Goal: Task Accomplishment & Management: Use online tool/utility

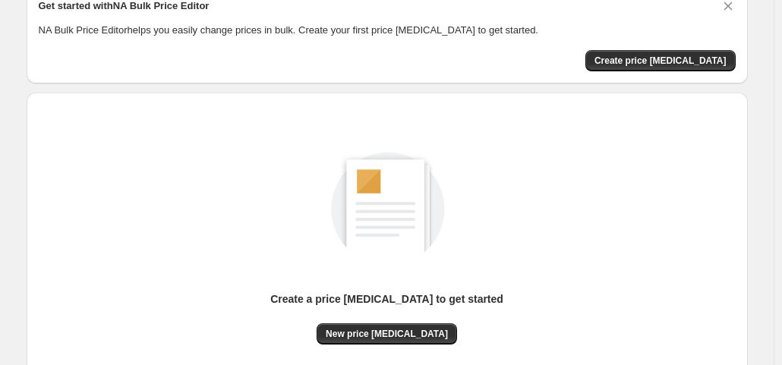
scroll to position [203, 0]
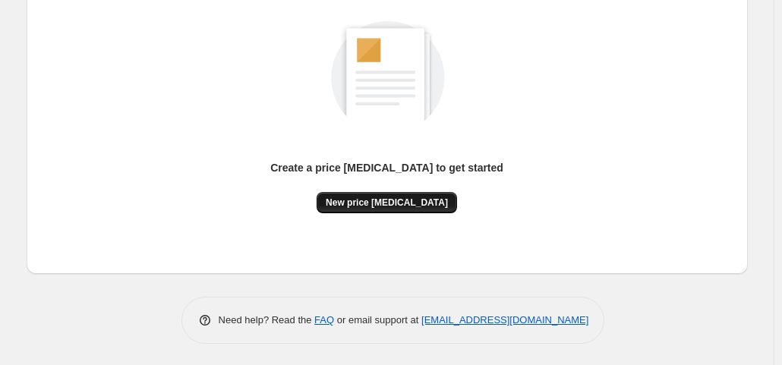
click at [380, 195] on button "New price [MEDICAL_DATA]" at bounding box center [387, 202] width 141 height 21
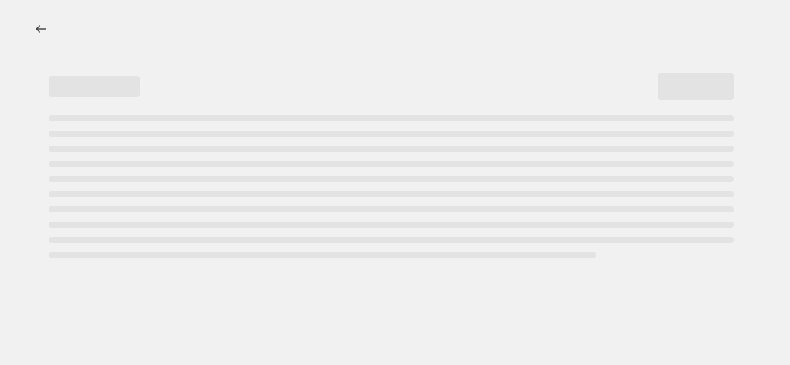
select select "percentage"
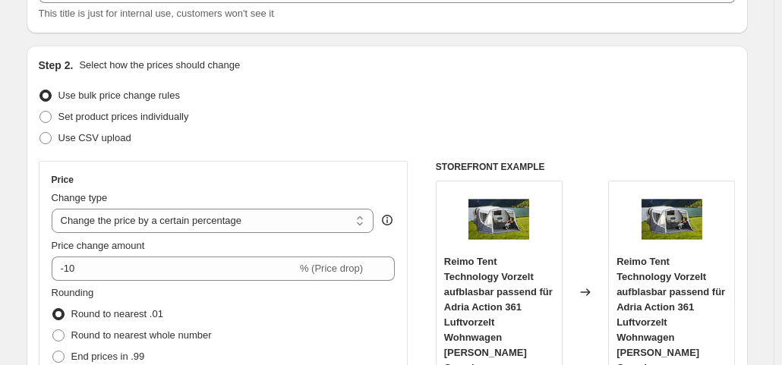
scroll to position [304, 0]
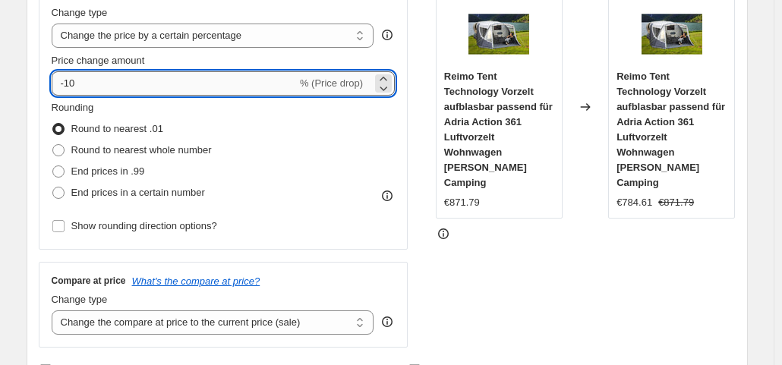
click at [149, 75] on input "-10" at bounding box center [174, 83] width 245 height 24
type input "-1"
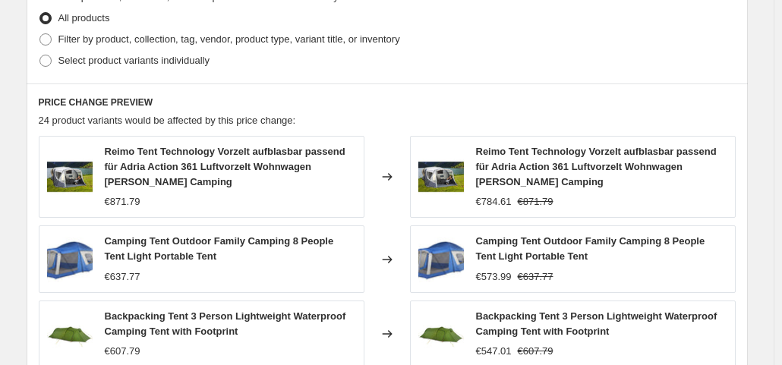
scroll to position [1215, 0]
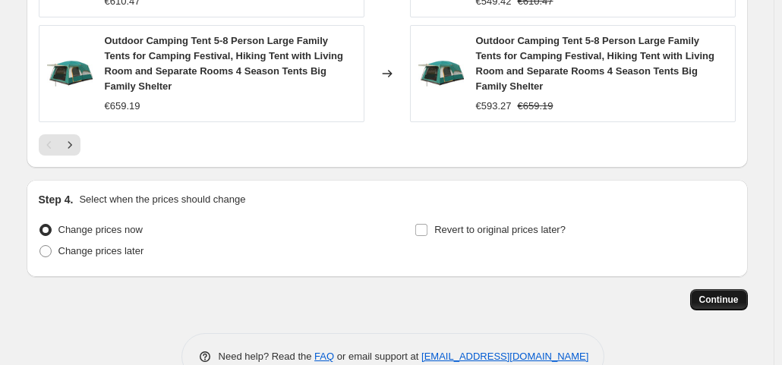
type input "-35"
click at [716, 294] on span "Continue" at bounding box center [720, 300] width 40 height 12
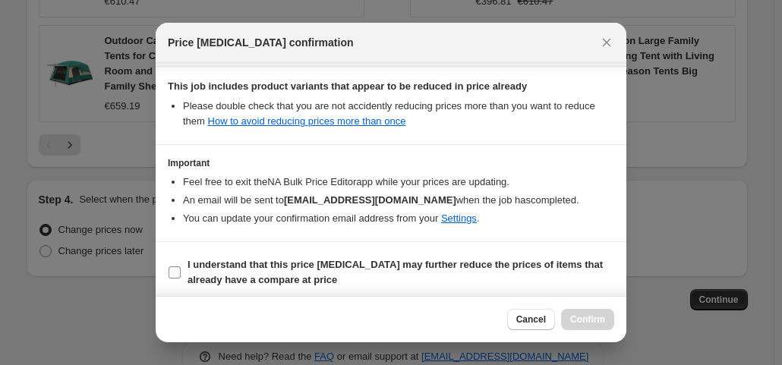
scroll to position [271, 0]
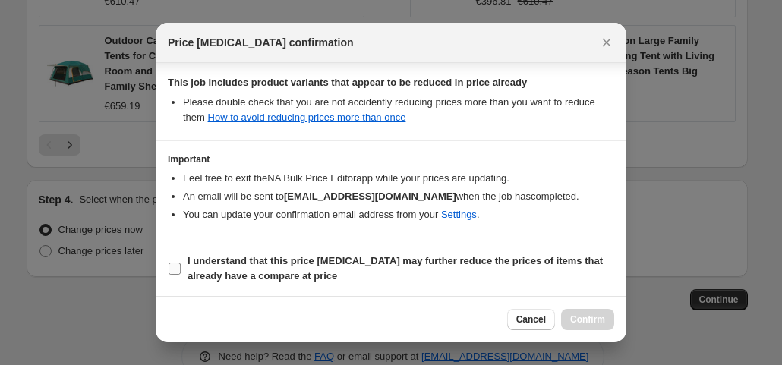
click at [176, 265] on input "I understand that this price [MEDICAL_DATA] may further reduce the prices of it…" at bounding box center [175, 269] width 12 height 12
checkbox input "true"
click at [569, 327] on button "Confirm" at bounding box center [587, 319] width 53 height 21
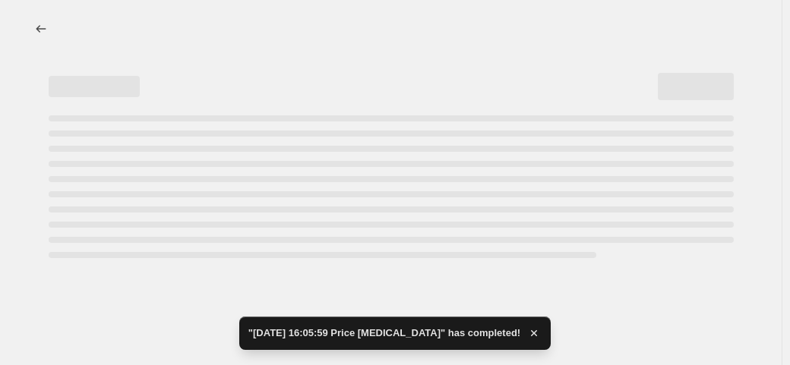
select select "percentage"
